Goal: Information Seeking & Learning: Learn about a topic

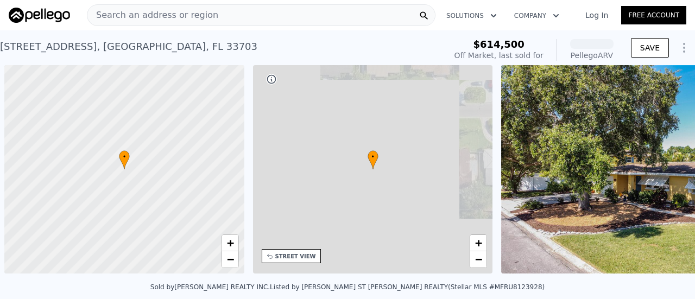
scroll to position [0, 4]
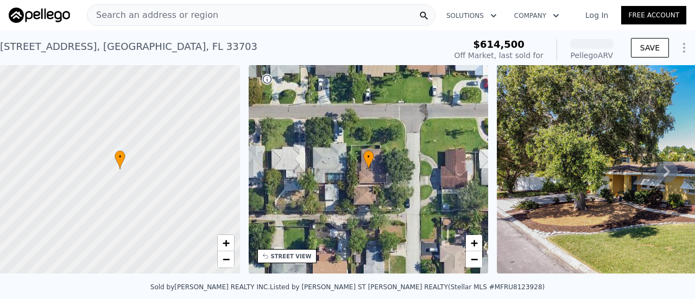
click at [30, 14] on img at bounding box center [39, 15] width 61 height 15
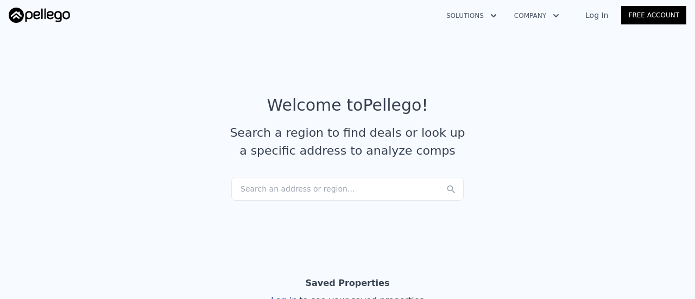
click at [550, 135] on article "Welcome to Pellego ! Search a region to find deals or look up a specific addres…" at bounding box center [348, 136] width 678 height 81
click at [316, 193] on div "Search an address or region..." at bounding box center [347, 189] width 232 height 24
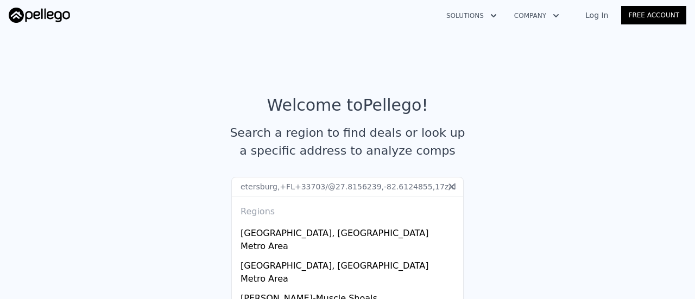
type input "etersburg,+FL+33703/@27.8156239,-82.6124855,17z/data="
click at [449, 185] on icon at bounding box center [452, 187] width 7 height 7
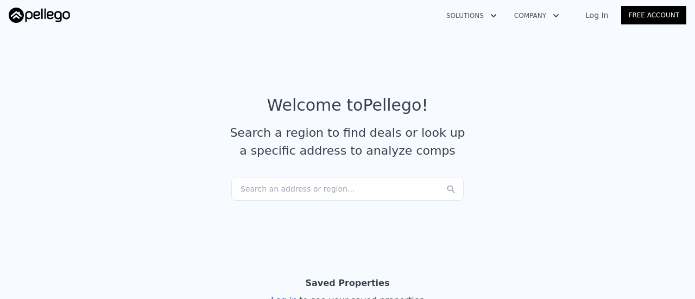
click at [368, 191] on div "Search an address or region..." at bounding box center [347, 189] width 232 height 24
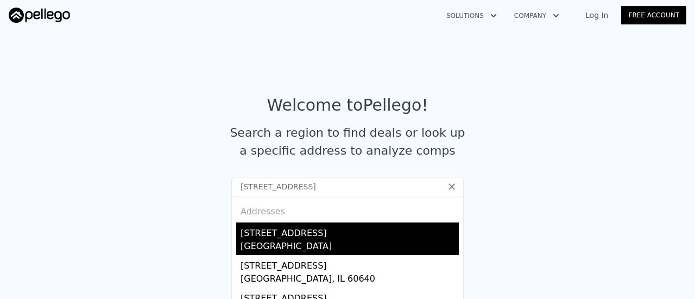
type input "[STREET_ADDRESS]"
click at [282, 237] on div "[STREET_ADDRESS]" at bounding box center [350, 231] width 218 height 17
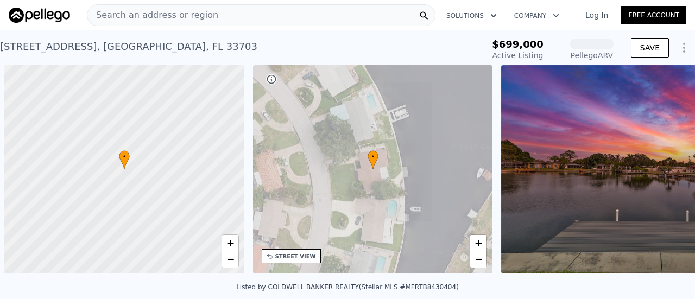
scroll to position [0, 4]
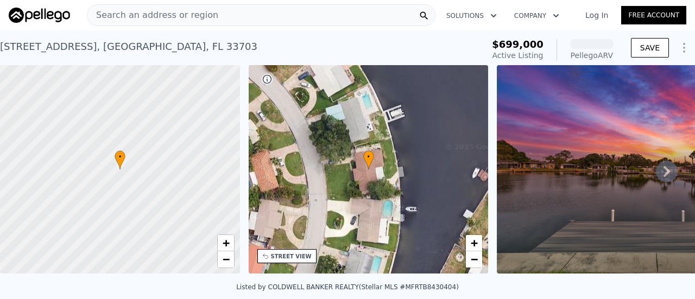
click at [663, 174] on icon at bounding box center [667, 172] width 22 height 22
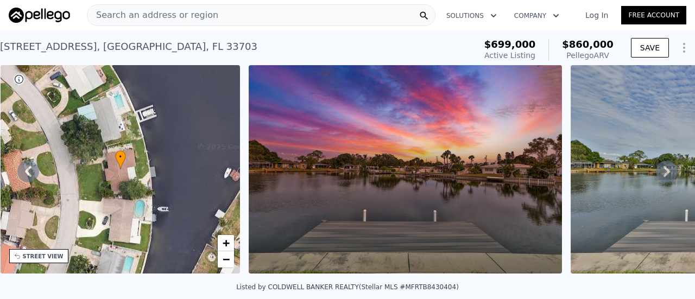
click at [657, 175] on icon at bounding box center [667, 172] width 22 height 22
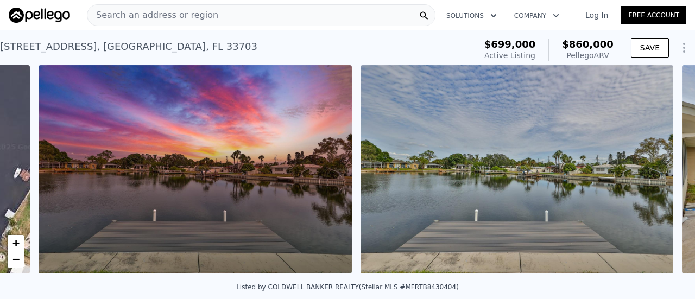
scroll to position [0, 497]
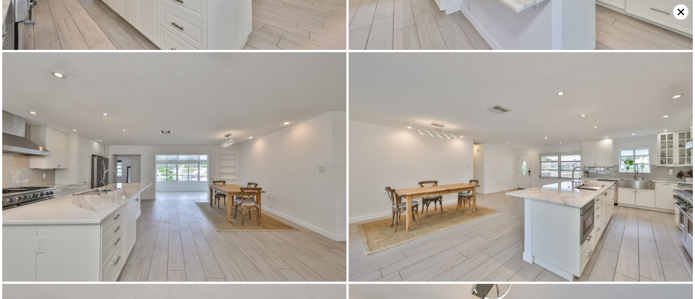
scroll to position [1602, 0]
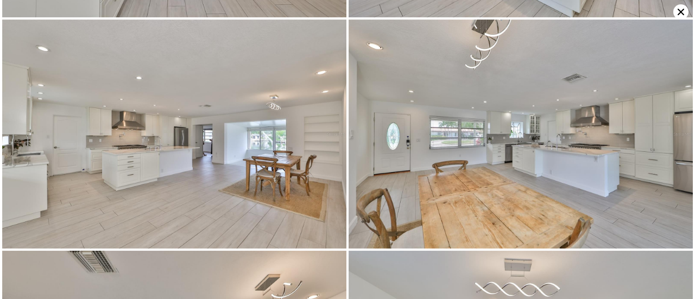
click at [689, 277] on div at bounding box center [347, 149] width 695 height 299
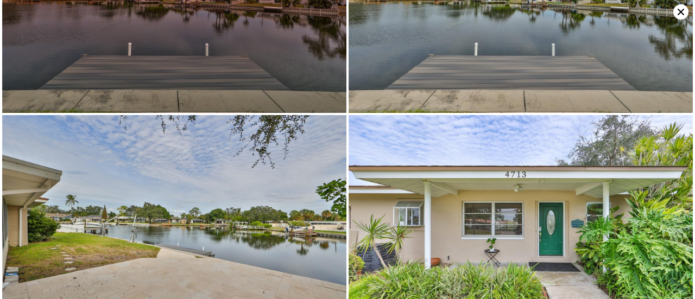
scroll to position [0, 0]
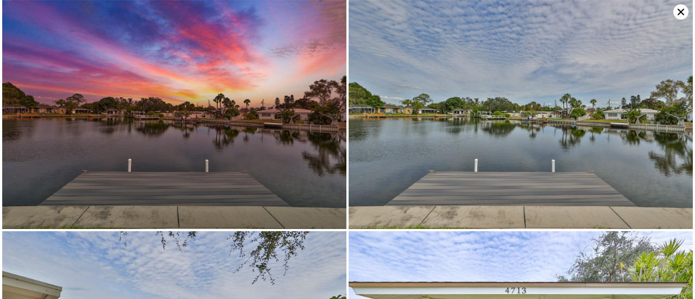
click at [677, 11] on icon at bounding box center [681, 11] width 15 height 15
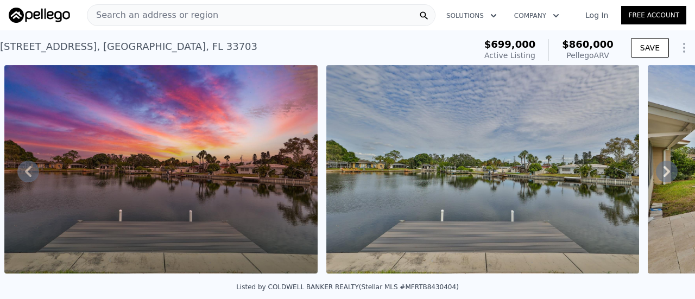
click at [664, 177] on icon at bounding box center [667, 171] width 7 height 11
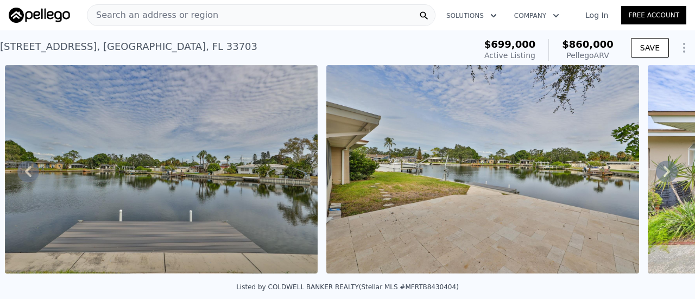
click at [656, 178] on icon at bounding box center [667, 172] width 22 height 22
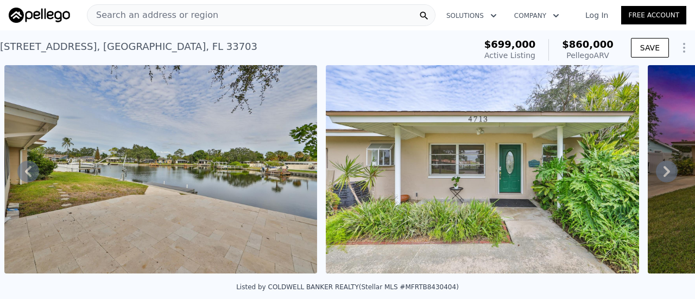
click at [664, 173] on icon at bounding box center [667, 171] width 7 height 11
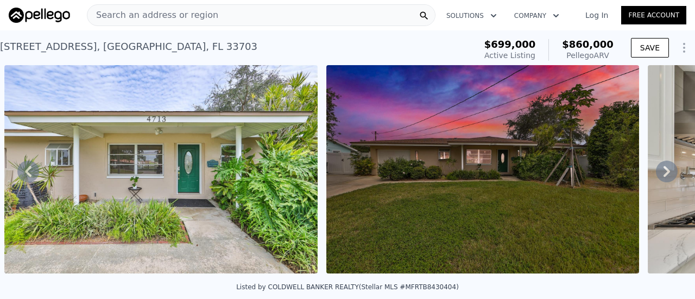
click at [664, 172] on icon at bounding box center [667, 171] width 7 height 11
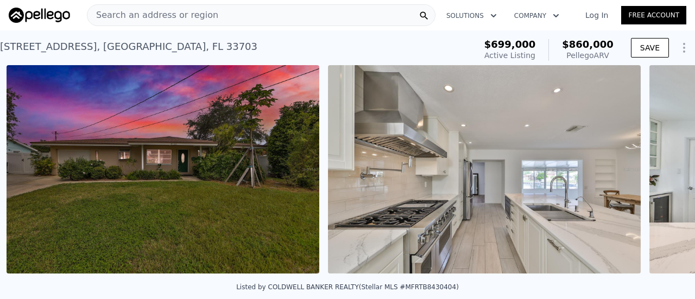
scroll to position [0, 1784]
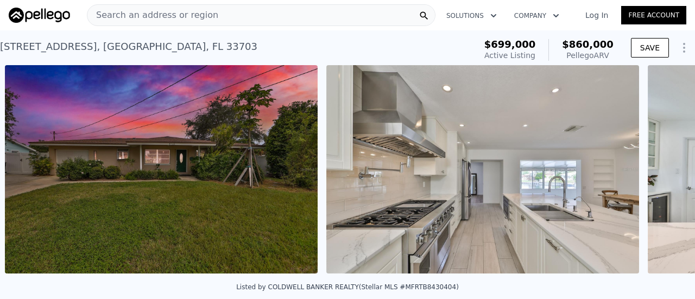
click at [657, 172] on div "• + − • + − STREET VIEW Loading... SATELLITE VIEW" at bounding box center [347, 171] width 695 height 212
click at [664, 172] on icon at bounding box center [667, 171] width 7 height 11
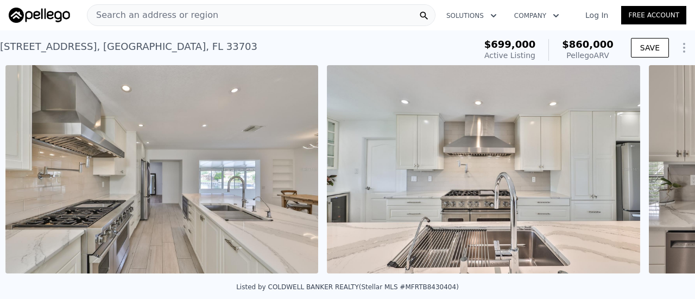
scroll to position [0, 2106]
click at [657, 172] on div "• + − • + − STREET VIEW Loading... SATELLITE VIEW" at bounding box center [347, 171] width 695 height 212
click at [664, 172] on icon at bounding box center [667, 171] width 7 height 11
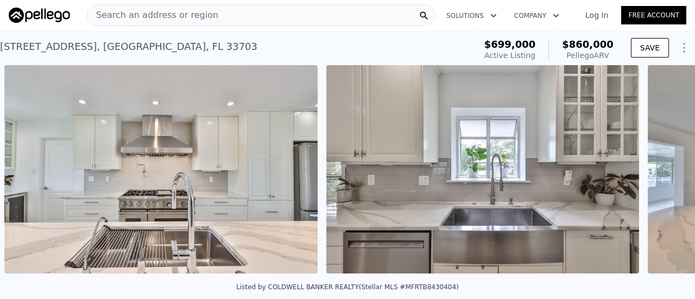
click at [658, 174] on div "• + − • + − STREET VIEW Loading... SATELLITE VIEW" at bounding box center [347, 171] width 695 height 212
click at [658, 174] on icon at bounding box center [667, 172] width 22 height 22
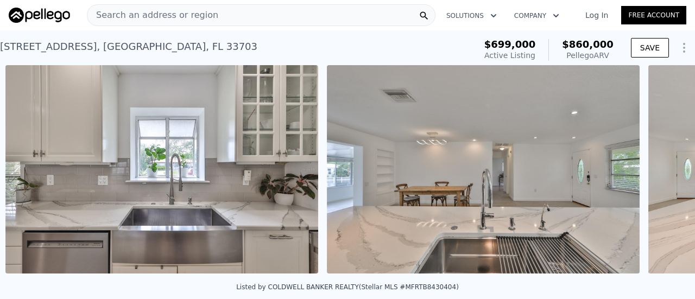
scroll to position [0, 2750]
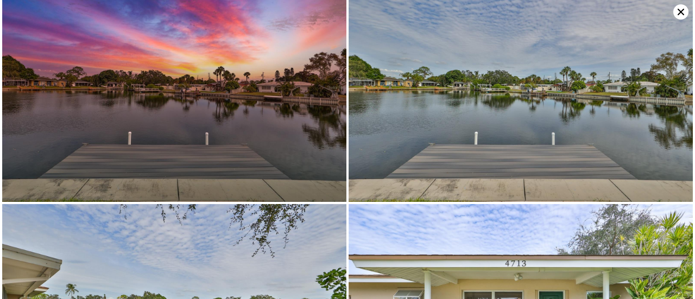
scroll to position [0, 0]
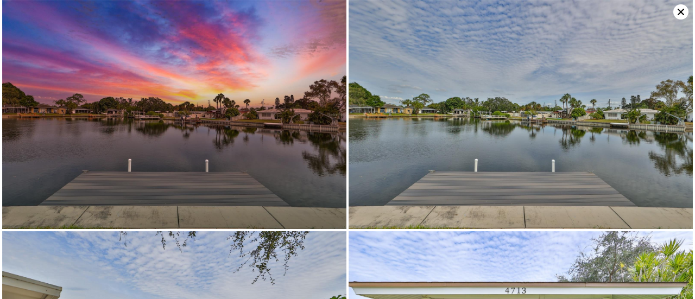
click at [677, 11] on icon at bounding box center [681, 11] width 15 height 15
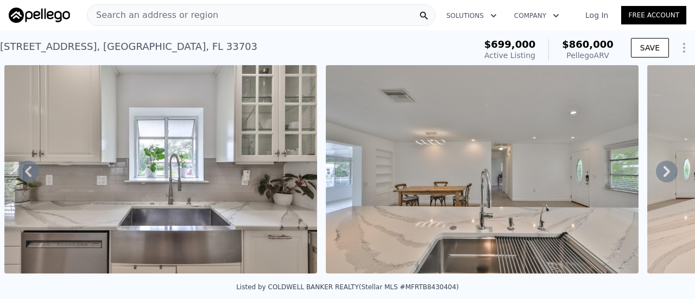
click at [678, 47] on icon "Show Options" at bounding box center [684, 47] width 13 height 13
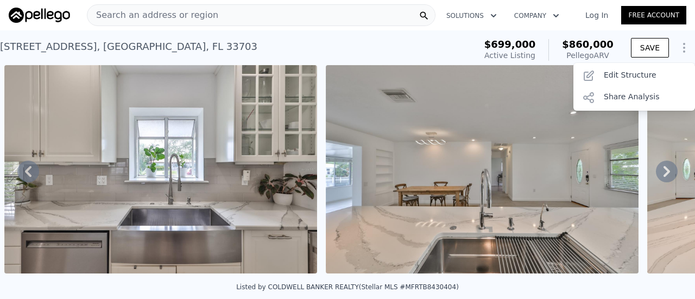
click at [319, 42] on div "[STREET_ADDRESS] Active at $699k (~ARV $860k )" at bounding box center [236, 50] width 472 height 30
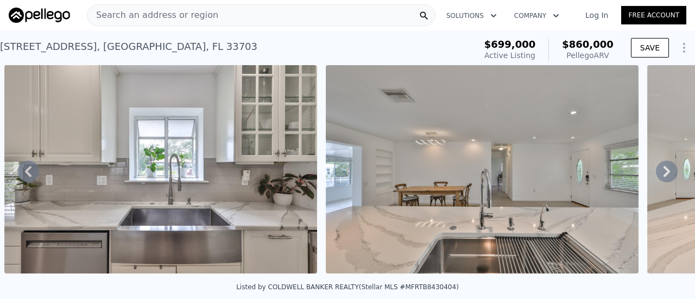
click at [664, 174] on icon at bounding box center [667, 171] width 7 height 11
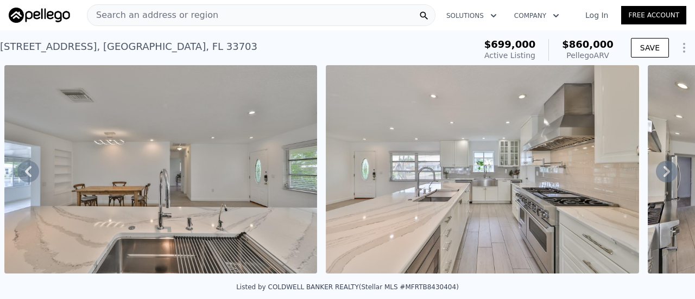
click at [664, 176] on icon at bounding box center [667, 171] width 7 height 11
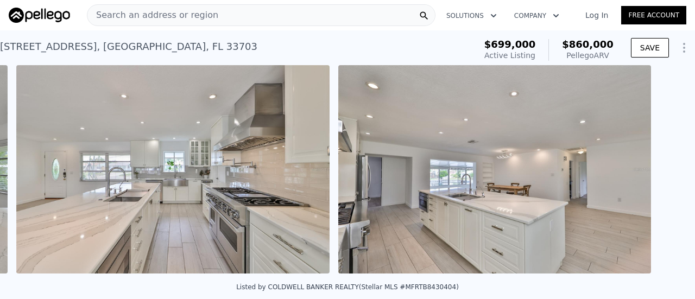
click at [660, 174] on div "• + − • + − STREET VIEW Loading... SATELLITE VIEW" at bounding box center [347, 171] width 695 height 212
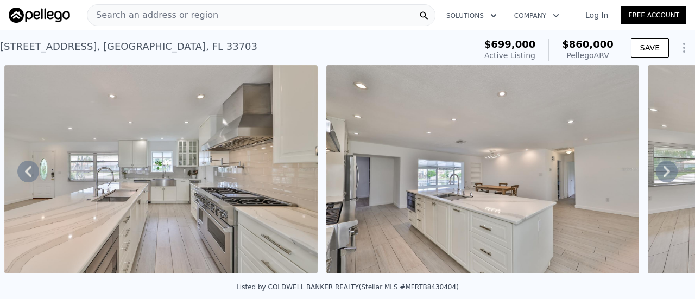
click at [656, 175] on icon at bounding box center [667, 172] width 22 height 22
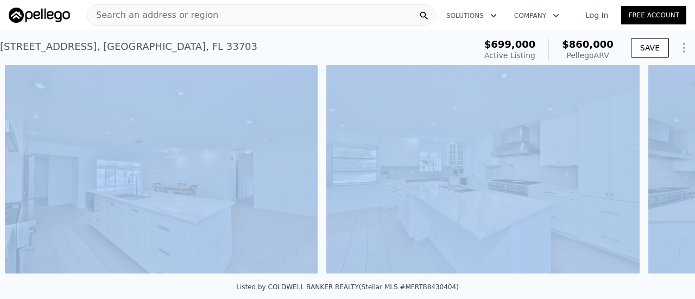
click at [657, 175] on div "• + − • + − STREET VIEW Loading... SATELLITE VIEW" at bounding box center [347, 171] width 695 height 212
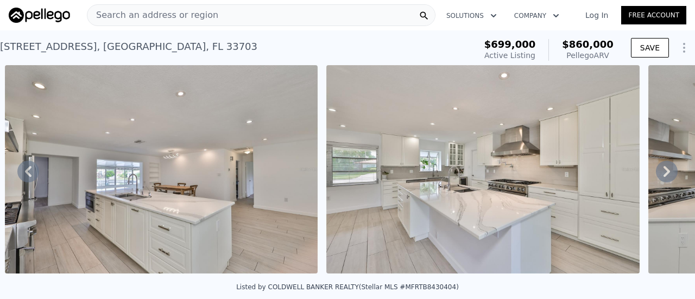
click at [659, 175] on icon at bounding box center [667, 172] width 22 height 22
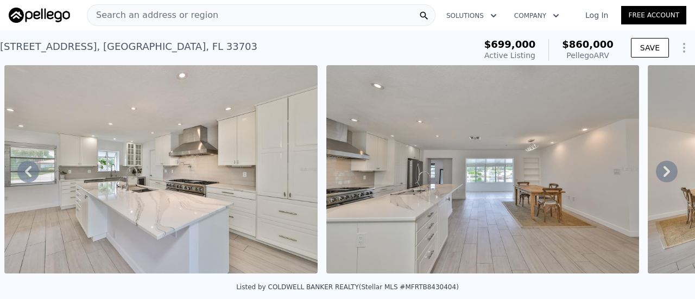
click at [656, 175] on icon at bounding box center [667, 172] width 22 height 22
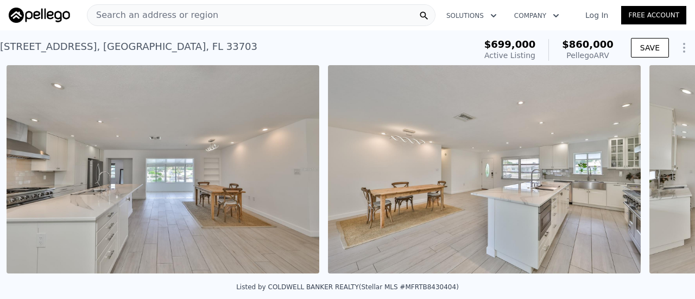
scroll to position [0, 4358]
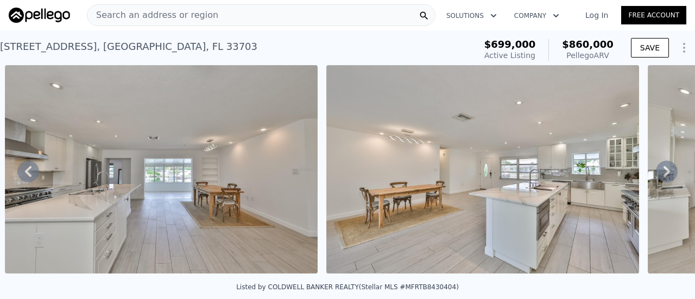
click at [656, 175] on icon at bounding box center [667, 172] width 22 height 22
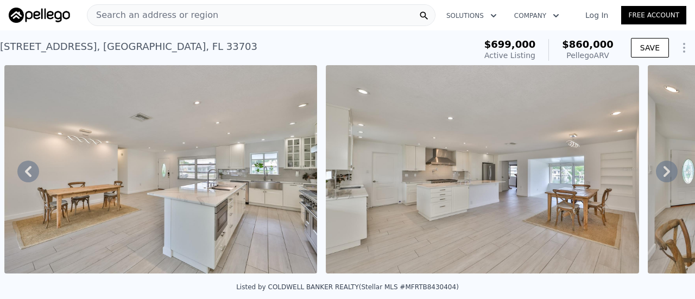
click at [656, 175] on icon at bounding box center [667, 172] width 22 height 22
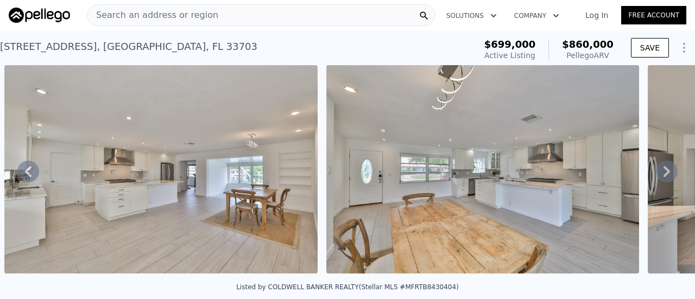
click at [656, 175] on icon at bounding box center [667, 172] width 22 height 22
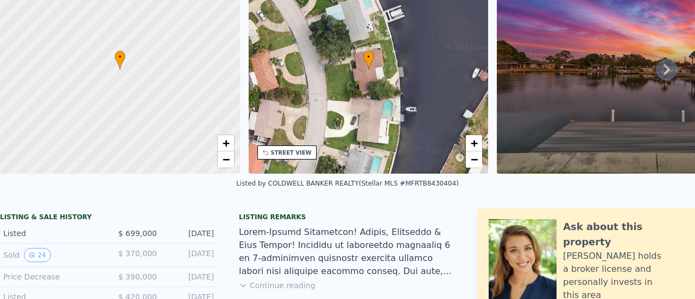
scroll to position [0, 0]
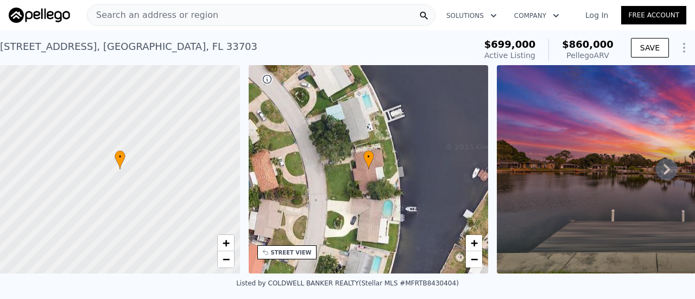
click at [664, 175] on icon at bounding box center [667, 169] width 7 height 11
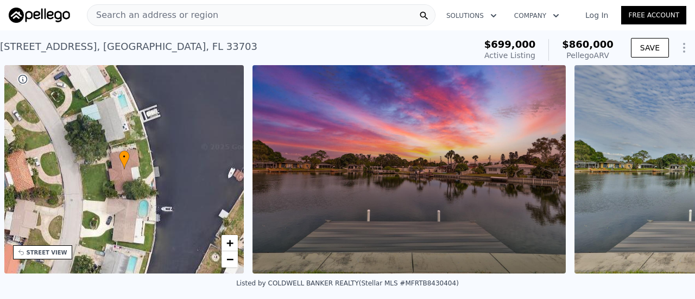
scroll to position [0, 253]
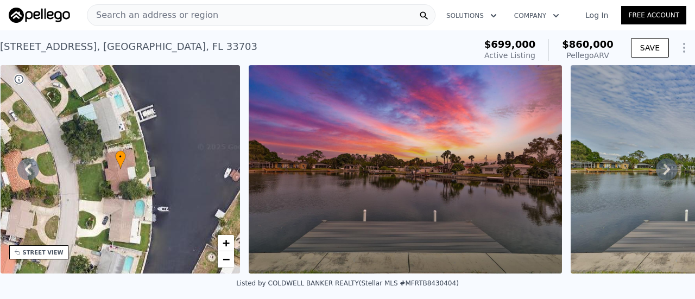
click at [664, 175] on icon at bounding box center [667, 169] width 7 height 11
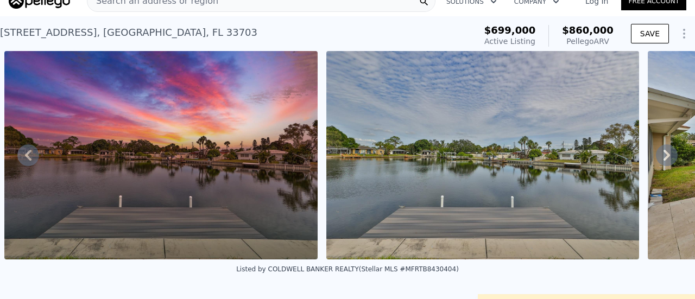
scroll to position [22, 0]
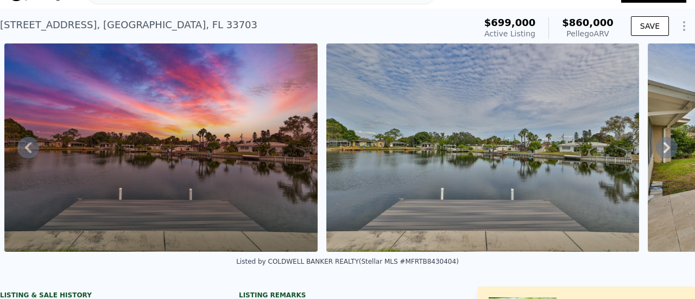
click at [658, 150] on icon at bounding box center [667, 148] width 22 height 22
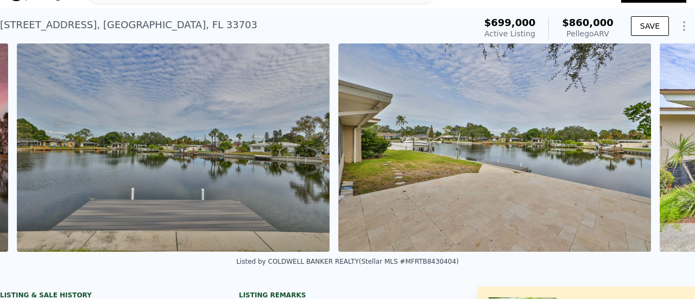
scroll to position [0, 819]
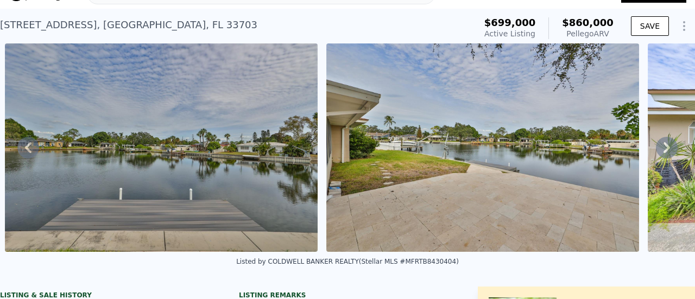
click at [657, 152] on icon at bounding box center [667, 148] width 22 height 22
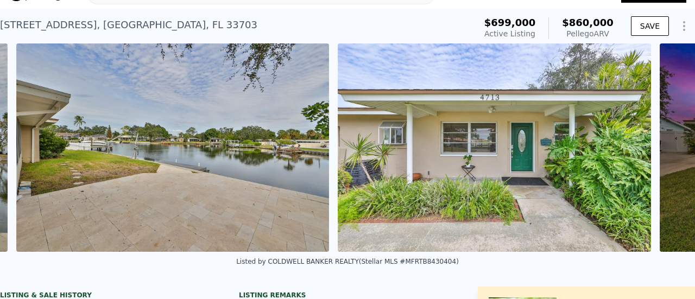
scroll to position [0, 1141]
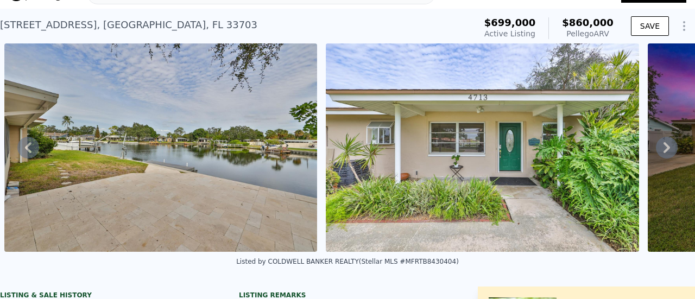
click at [657, 152] on icon at bounding box center [667, 148] width 22 height 22
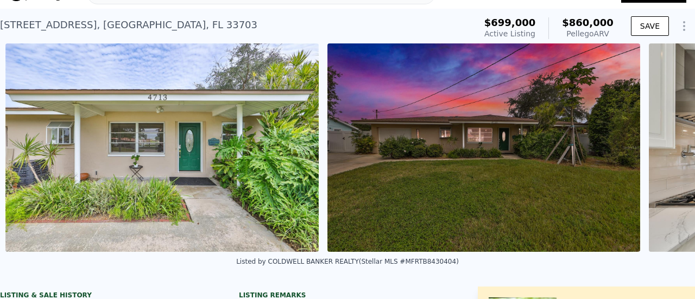
scroll to position [0, 1462]
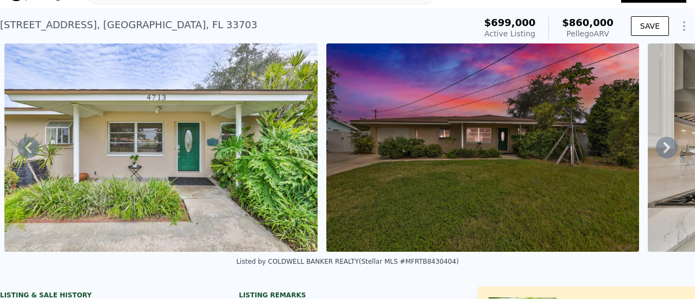
click at [657, 150] on icon at bounding box center [667, 148] width 22 height 22
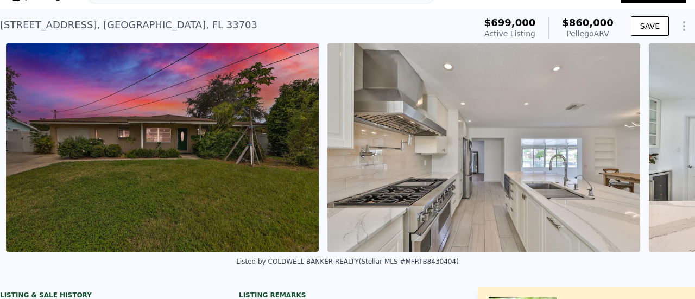
scroll to position [0, 1784]
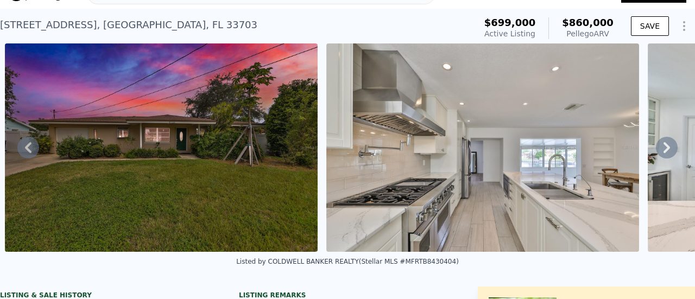
click at [656, 151] on icon at bounding box center [667, 148] width 22 height 22
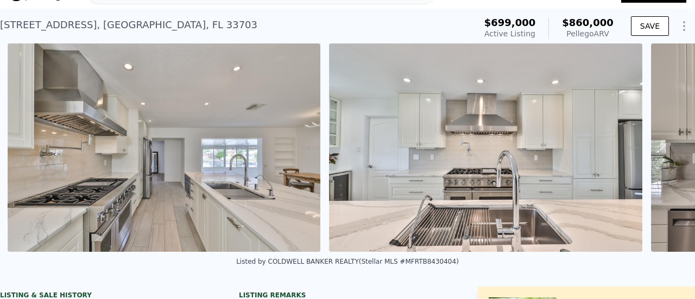
scroll to position [0, 2106]
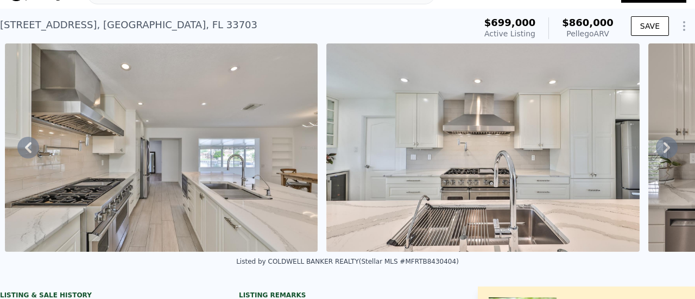
click at [657, 152] on icon at bounding box center [667, 148] width 22 height 22
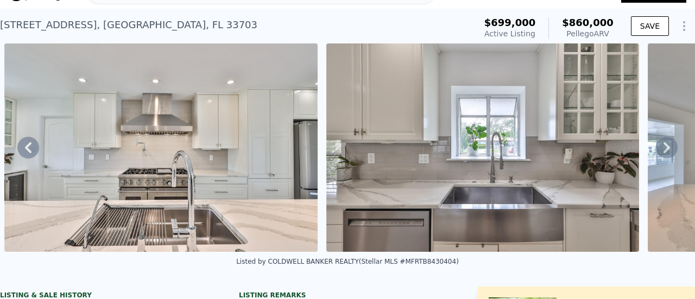
click at [656, 153] on icon at bounding box center [667, 148] width 22 height 22
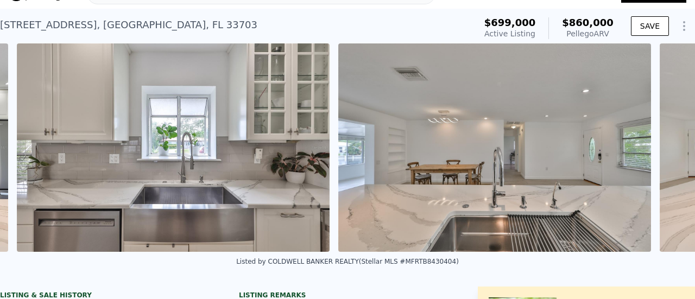
scroll to position [0, 2750]
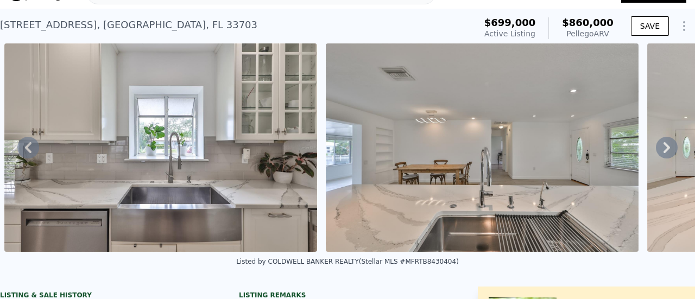
click at [656, 147] on icon at bounding box center [667, 148] width 22 height 22
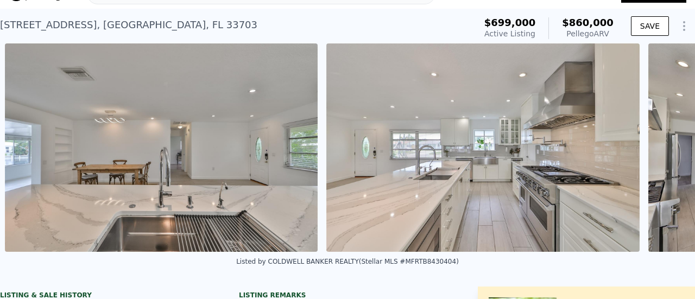
click at [657, 146] on div "• + − • + − STREET VIEW Loading... SATELLITE VIEW" at bounding box center [347, 147] width 695 height 209
click at [656, 149] on icon at bounding box center [667, 148] width 22 height 22
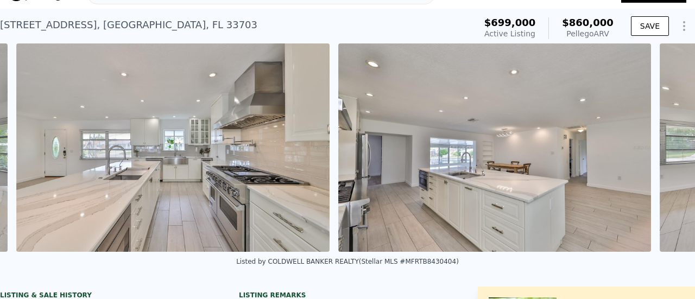
scroll to position [0, 3393]
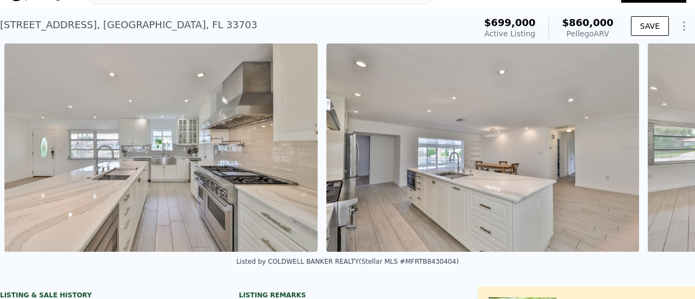
click at [656, 148] on div "• + − • + − STREET VIEW Loading... SATELLITE VIEW" at bounding box center [347, 147] width 695 height 209
click at [656, 150] on icon at bounding box center [667, 148] width 22 height 22
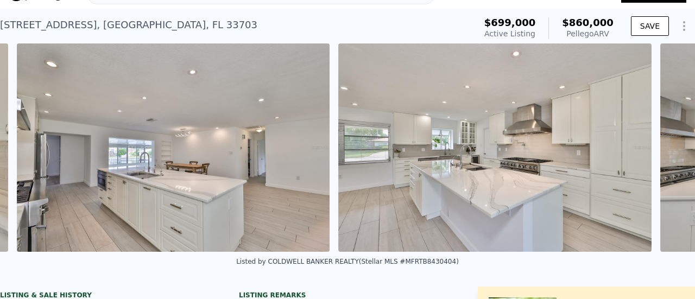
scroll to position [0, 3715]
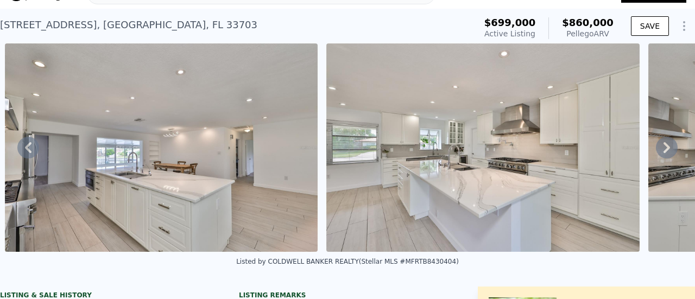
click at [664, 152] on icon at bounding box center [667, 147] width 7 height 11
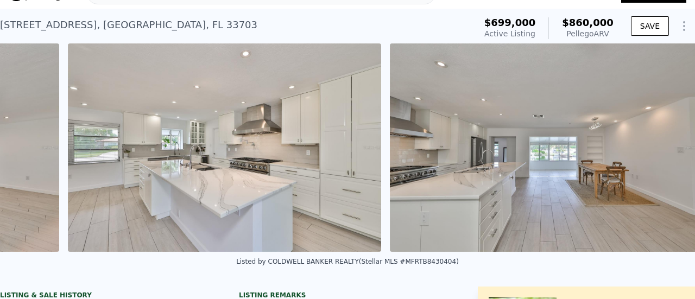
scroll to position [0, 4037]
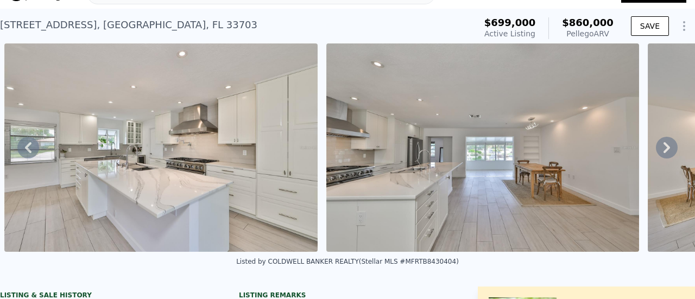
click at [664, 150] on icon at bounding box center [667, 147] width 7 height 11
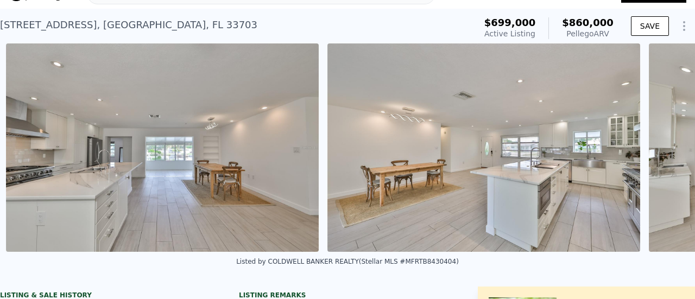
scroll to position [0, 4358]
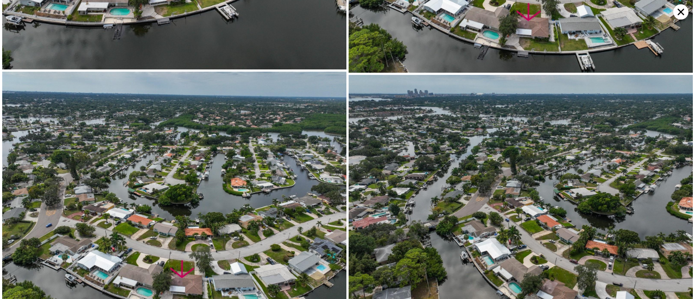
scroll to position [6060, 0]
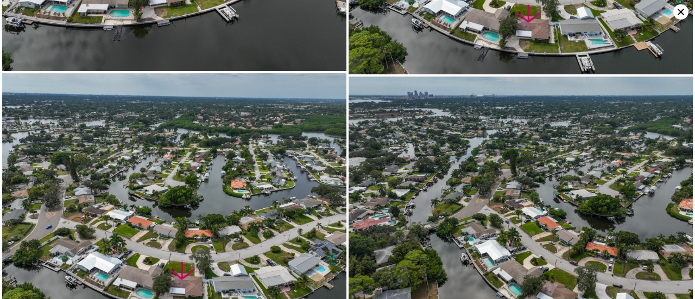
click at [204, 180] on img at bounding box center [174, 202] width 344 height 258
